Goal: Task Accomplishment & Management: Manage account settings

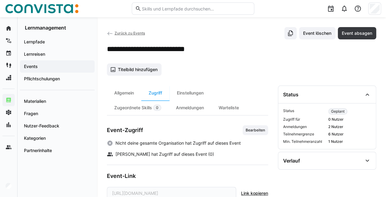
click at [114, 31] on link "Zurück zu Events" at bounding box center [126, 33] width 38 height 5
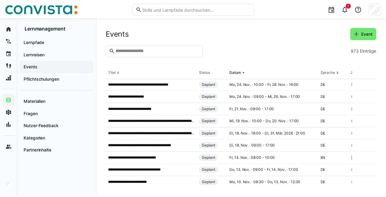
scroll to position [2112, 0]
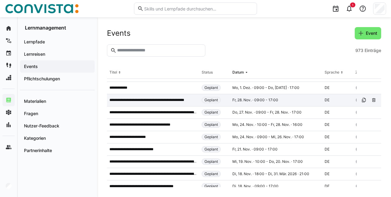
click at [155, 102] on p "**********" at bounding box center [152, 99] width 87 height 5
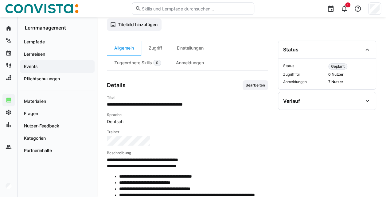
scroll to position [45, 0]
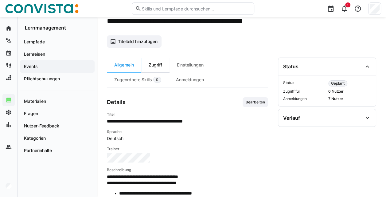
click at [159, 59] on div "Zugriff" at bounding box center [155, 64] width 28 height 15
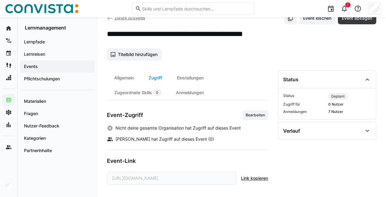
scroll to position [14, 0]
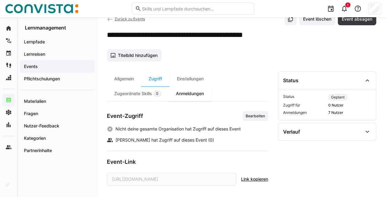
click at [176, 95] on div "Anmeldungen" at bounding box center [190, 93] width 43 height 15
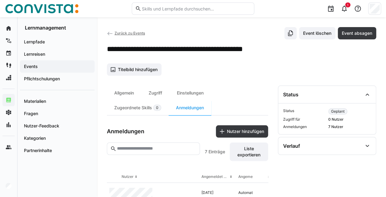
click at [134, 33] on span "Zurück zu Events" at bounding box center [130, 33] width 30 height 5
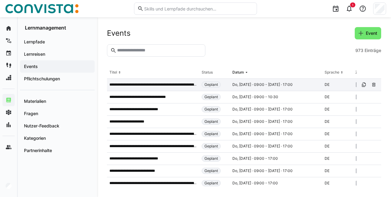
click at [162, 87] on div "**********" at bounding box center [153, 85] width 92 height 12
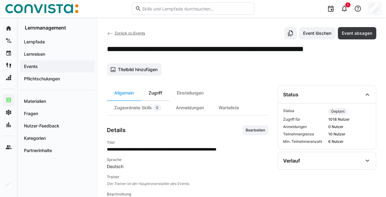
click at [164, 93] on div "Zugriff" at bounding box center [155, 92] width 28 height 15
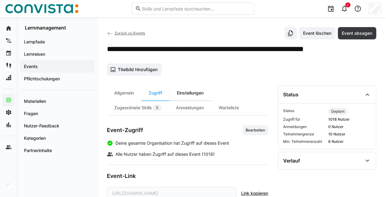
click at [187, 89] on div "Einstellungen" at bounding box center [190, 92] width 41 height 15
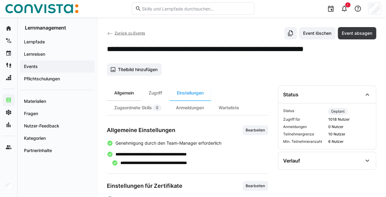
click at [133, 92] on div "Allgemein" at bounding box center [124, 92] width 34 height 15
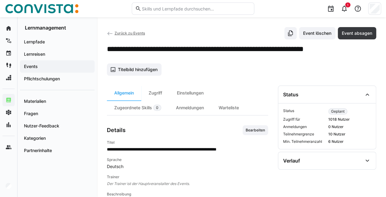
click at [133, 31] on span "Zurück zu Events" at bounding box center [130, 33] width 30 height 5
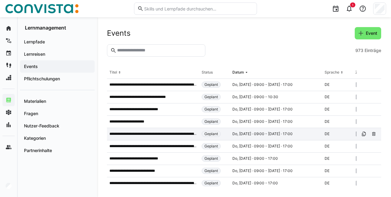
click at [156, 136] on p "**********" at bounding box center [152, 133] width 87 height 5
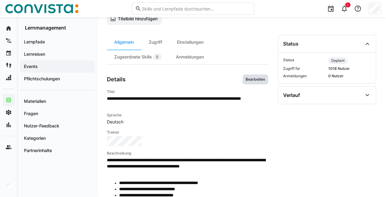
click at [250, 79] on span "Bearbeiten" at bounding box center [255, 79] width 21 height 5
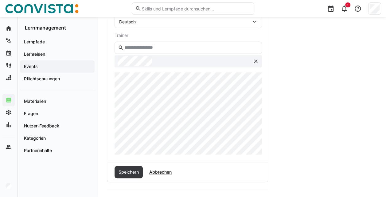
scroll to position [174, 0]
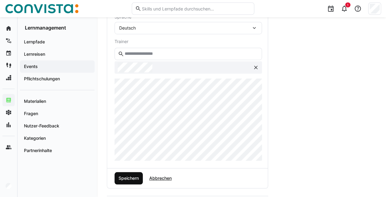
click at [133, 176] on span "Speichern" at bounding box center [129, 178] width 22 height 6
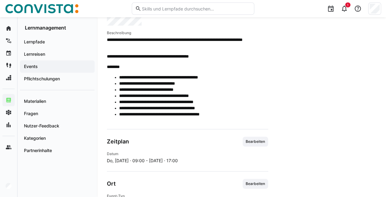
scroll to position [213, 0]
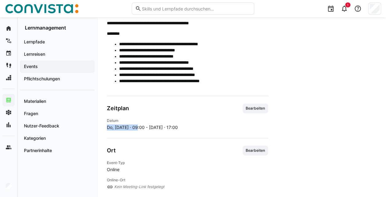
drag, startPoint x: 107, startPoint y: 126, endPoint x: 138, endPoint y: 125, distance: 30.8
click at [138, 125] on span "Do, 1. Jan. 2099 · 09:00 - Fr, 2. Jan. 2099 · 17:00" at bounding box center [142, 127] width 71 height 6
drag, startPoint x: 138, startPoint y: 125, endPoint x: 130, endPoint y: 130, distance: 9.3
click at [130, 130] on app-learning-event-details-general "**********" at bounding box center [187, 85] width 161 height 328
click at [140, 131] on app-learning-event-details-general "**********" at bounding box center [187, 85] width 161 height 328
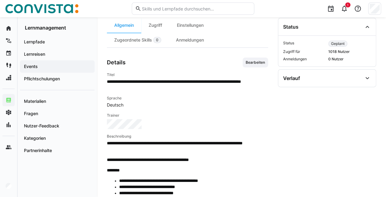
scroll to position [0, 0]
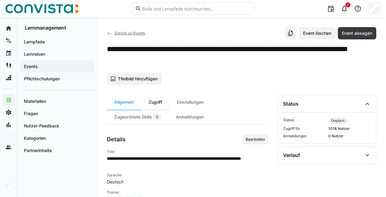
click at [161, 103] on div "Zugriff" at bounding box center [155, 102] width 28 height 15
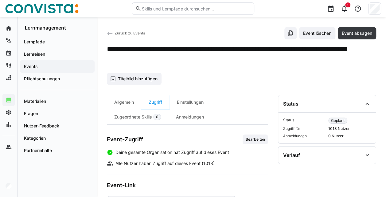
scroll to position [23, 0]
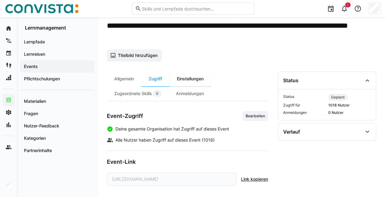
click at [187, 77] on div "Einstellungen" at bounding box center [190, 78] width 41 height 15
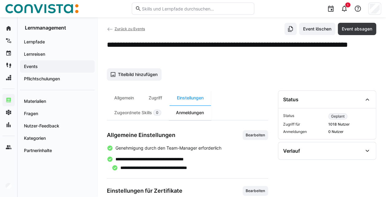
scroll to position [4, 0]
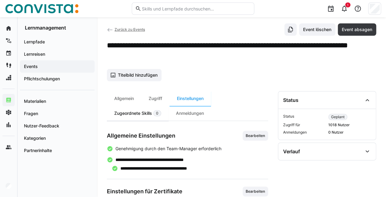
click at [152, 110] on div "Zugeordnete Skills 0" at bounding box center [138, 113] width 62 height 15
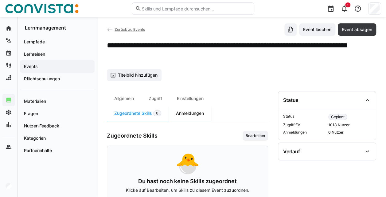
click at [186, 116] on div "Anmeldungen" at bounding box center [190, 113] width 43 height 15
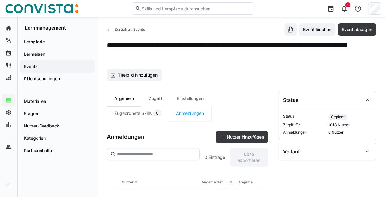
click at [117, 97] on div "Allgemein" at bounding box center [124, 98] width 34 height 15
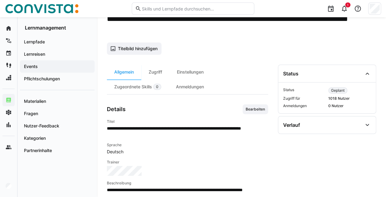
scroll to position [13, 0]
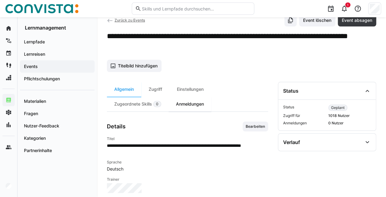
click at [198, 104] on div "Anmeldungen" at bounding box center [190, 104] width 43 height 15
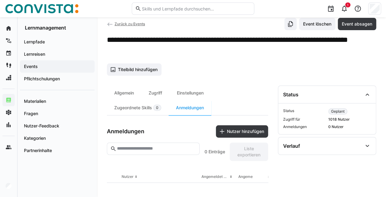
scroll to position [9, 0]
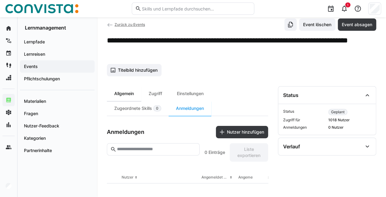
click at [125, 93] on div "Allgemein" at bounding box center [124, 93] width 34 height 15
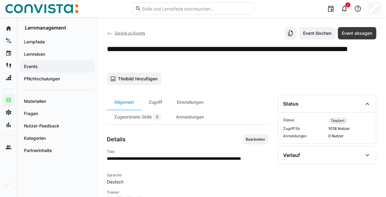
click at [117, 30] on app-back-navigation "Zurück zu Events" at bounding box center [126, 33] width 38 height 7
click at [118, 35] on span "Zurück zu Events" at bounding box center [130, 33] width 30 height 5
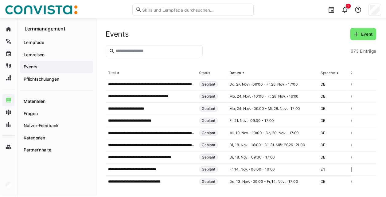
scroll to position [2140, 0]
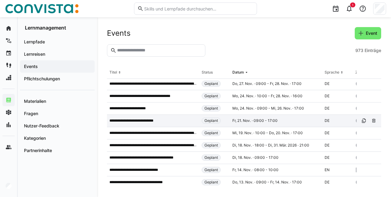
click at [153, 125] on div "**********" at bounding box center [153, 121] width 92 height 12
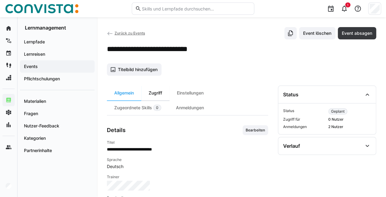
click at [158, 94] on div "Zugriff" at bounding box center [155, 92] width 28 height 15
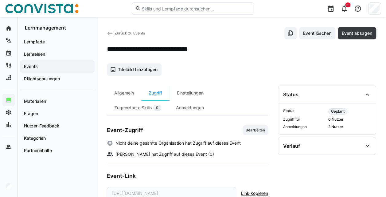
scroll to position [14, 0]
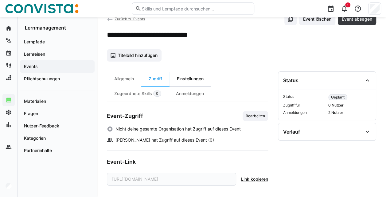
click at [197, 79] on div "Einstellungen" at bounding box center [190, 78] width 41 height 15
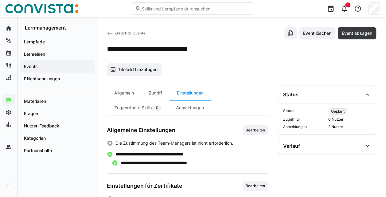
scroll to position [67, 0]
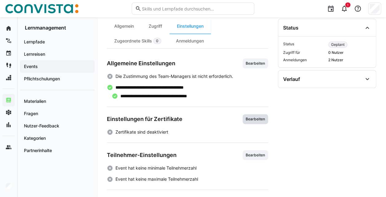
click at [245, 119] on span "Bearbeiten" at bounding box center [256, 119] width 26 height 10
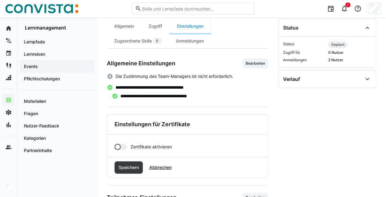
click at [125, 145] on div at bounding box center [121, 147] width 12 height 6
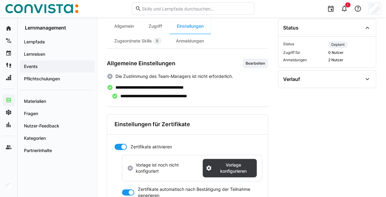
scroll to position [98, 0]
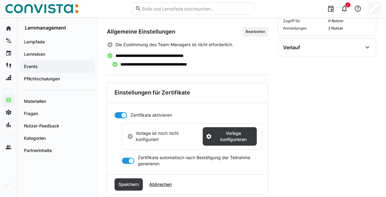
click at [117, 114] on div at bounding box center [121, 115] width 12 height 6
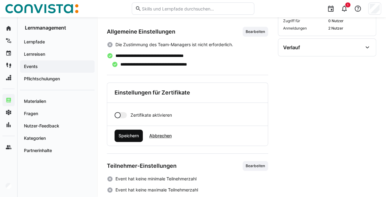
click at [135, 136] on span "Speichern" at bounding box center [129, 135] width 22 height 6
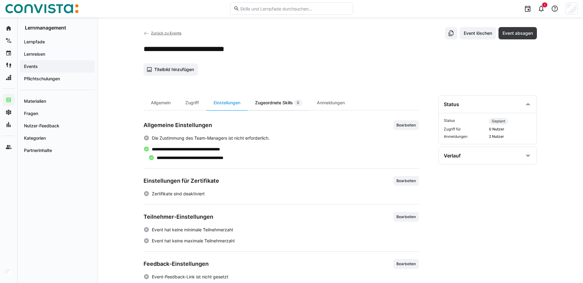
scroll to position [0, 0]
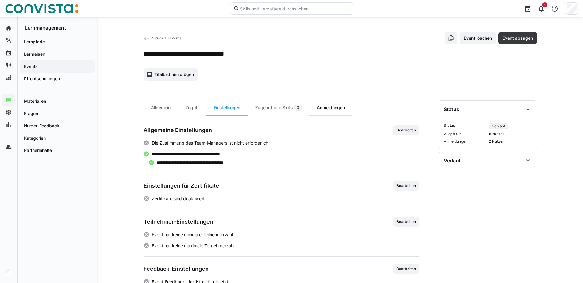
drag, startPoint x: 263, startPoint y: 107, endPoint x: 324, endPoint y: 113, distance: 60.8
click at [263, 107] on div "Zugeordnete Skills 0" at bounding box center [279, 107] width 62 height 15
